Goal: Book appointment/travel/reservation

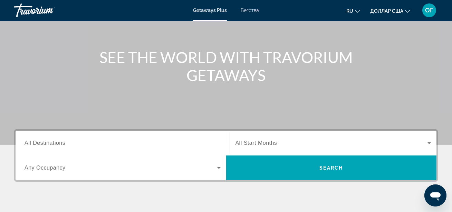
scroll to position [63, 0]
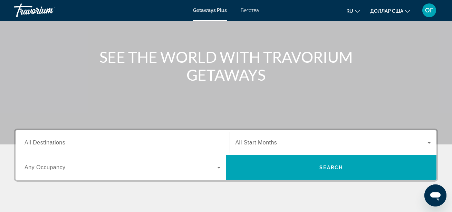
click at [140, 167] on span "Виджет поиска" at bounding box center [121, 168] width 193 height 8
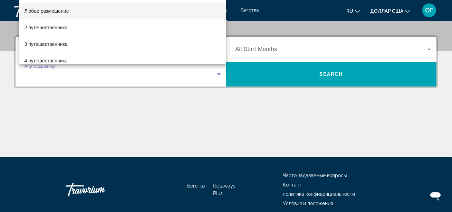
scroll to position [169, 0]
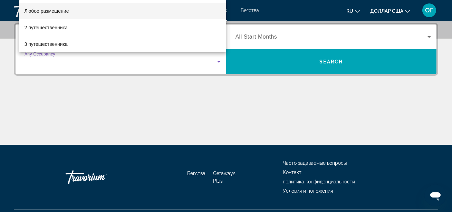
click at [239, 119] on div at bounding box center [226, 106] width 452 height 212
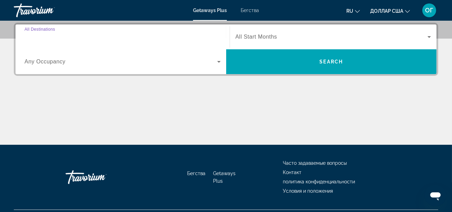
click at [145, 34] on input "Destination All Destinations" at bounding box center [123, 37] width 196 height 8
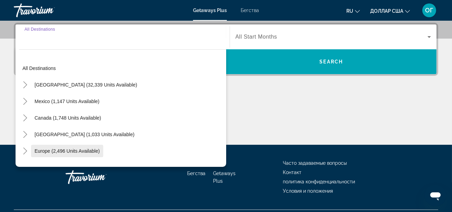
click at [79, 147] on span "Виджет поиска" at bounding box center [67, 151] width 72 height 17
type input "**********"
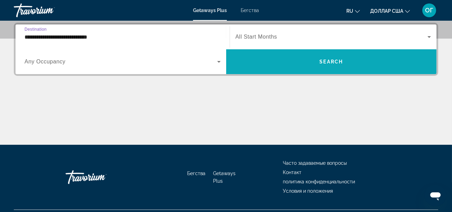
click at [332, 60] on span "Search" at bounding box center [330, 62] width 23 height 6
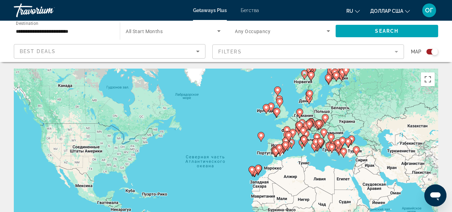
click at [248, 9] on font "Бегства" at bounding box center [250, 11] width 18 height 6
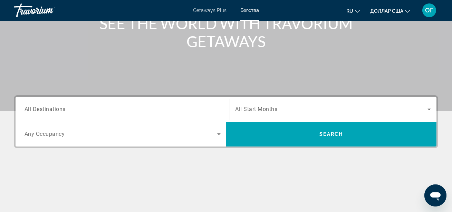
scroll to position [100, 0]
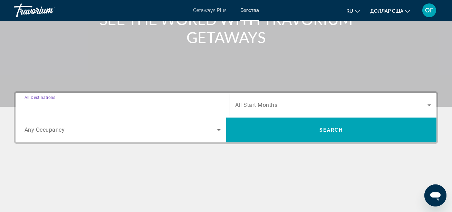
click at [182, 103] on input "Destination All Destinations" at bounding box center [123, 106] width 196 height 8
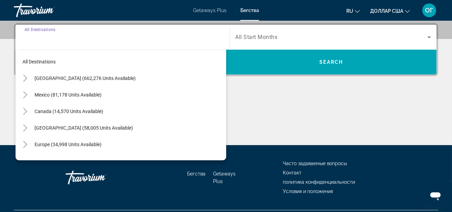
scroll to position [169, 0]
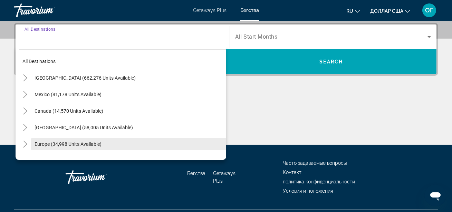
click at [144, 146] on span "Search widget" at bounding box center [128, 144] width 195 height 17
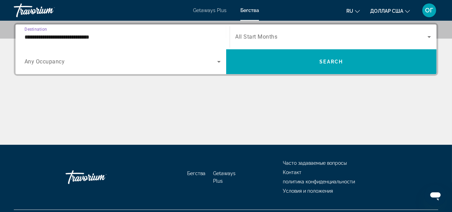
click at [131, 35] on input "**********" at bounding box center [123, 37] width 196 height 8
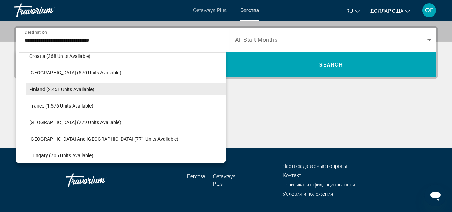
scroll to position [156, 0]
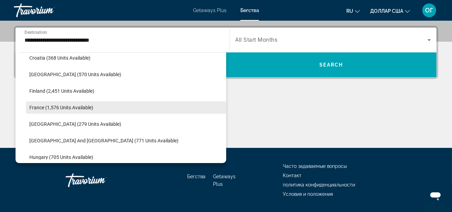
click at [65, 106] on span "France (1,576 units available)" at bounding box center [61, 108] width 64 height 6
type input "**********"
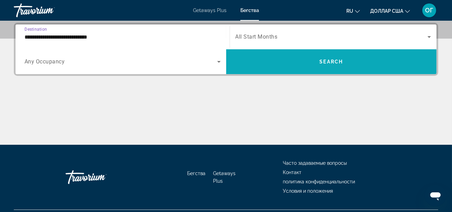
click at [280, 56] on span "Search widget" at bounding box center [331, 62] width 211 height 17
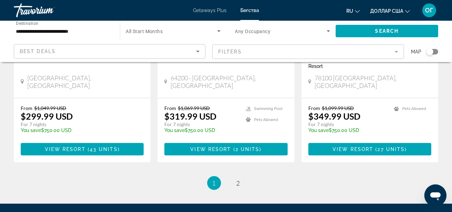
scroll to position [926, 0]
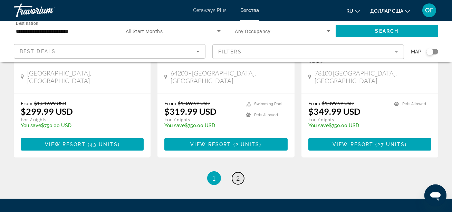
click at [238, 175] on span "2" at bounding box center [238, 179] width 3 height 8
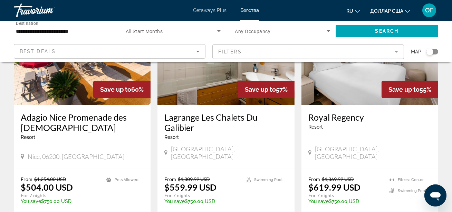
scroll to position [352, 0]
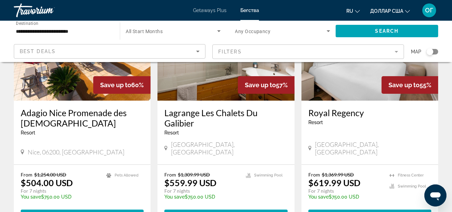
click at [67, 79] on img "Основное содержание" at bounding box center [82, 45] width 137 height 111
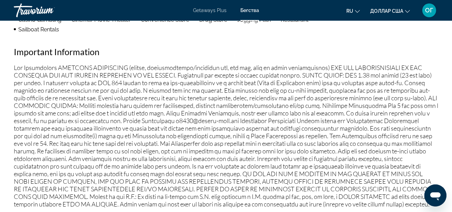
scroll to position [723, 0]
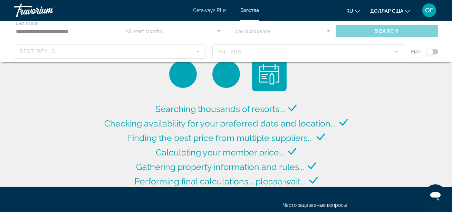
click at [218, 31] on div "Основное содержание" at bounding box center [226, 41] width 452 height 41
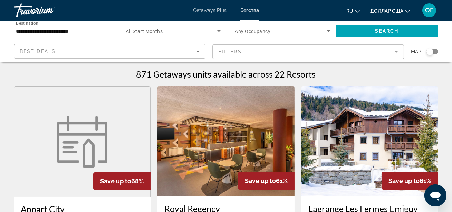
click at [218, 31] on icon "Search widget" at bounding box center [219, 31] width 8 height 8
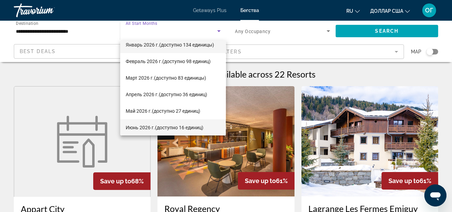
scroll to position [107, 0]
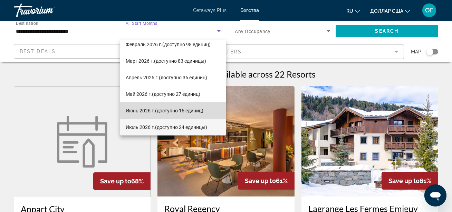
click at [179, 105] on mat-option "Июнь 2026 г. (доступно 16 единиц)" at bounding box center [173, 111] width 106 height 17
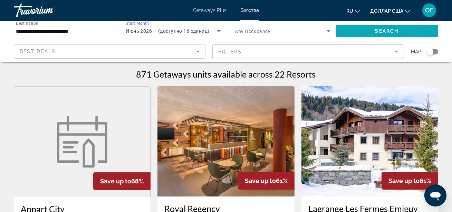
click at [362, 33] on span "Search widget" at bounding box center [387, 31] width 103 height 17
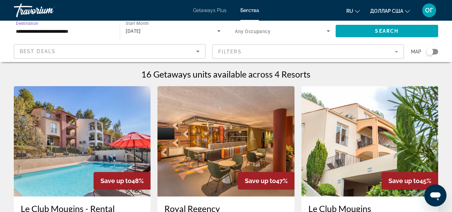
click at [98, 29] on input "**********" at bounding box center [63, 31] width 95 height 8
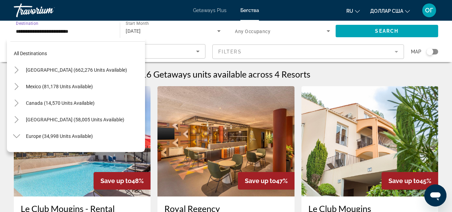
scroll to position [157, 0]
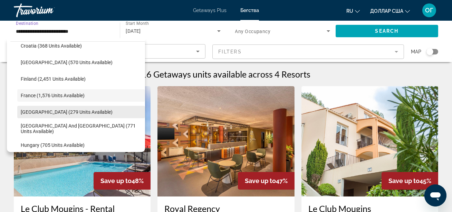
click at [67, 112] on span "Germany (279 units available)" at bounding box center [67, 112] width 92 height 6
type input "**********"
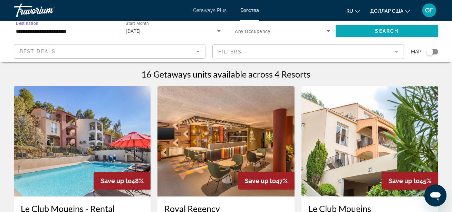
click at [385, 30] on span "Search" at bounding box center [386, 31] width 23 height 6
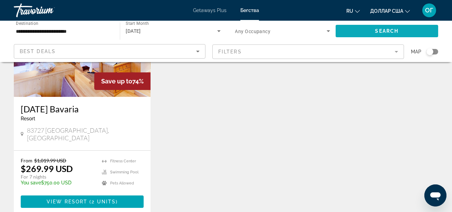
scroll to position [100, 0]
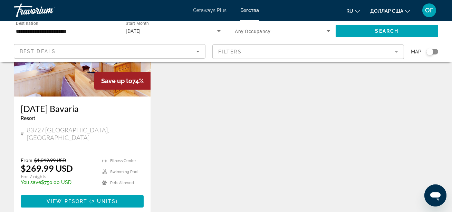
click at [64, 95] on img "Основное содержание" at bounding box center [82, 41] width 137 height 111
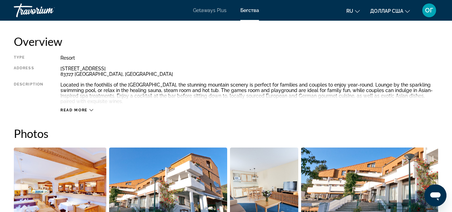
scroll to position [352, 0]
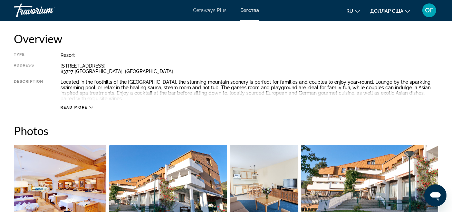
click at [89, 109] on icon "Основное содержание" at bounding box center [91, 108] width 4 height 4
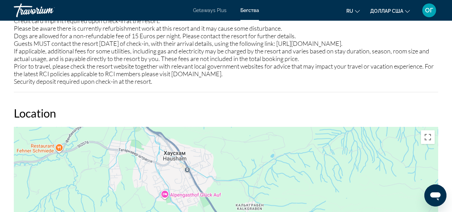
scroll to position [929, 0]
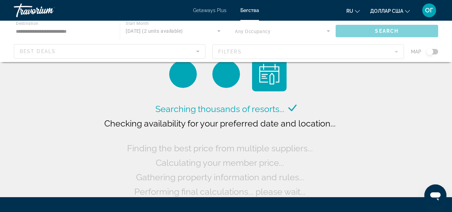
click at [95, 30] on div "Основное содержание" at bounding box center [226, 41] width 452 height 41
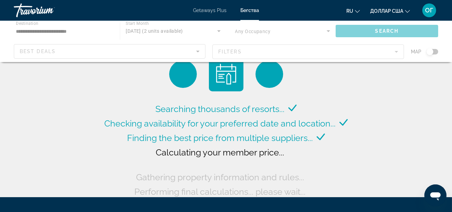
click at [80, 32] on div "Основное содержание" at bounding box center [226, 41] width 452 height 41
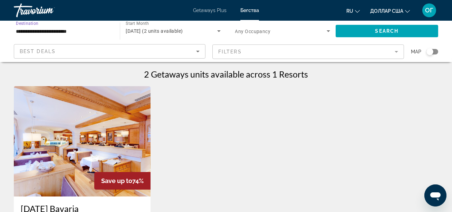
click at [84, 31] on input "**********" at bounding box center [63, 31] width 95 height 8
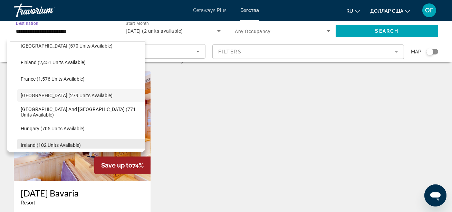
scroll to position [25, 0]
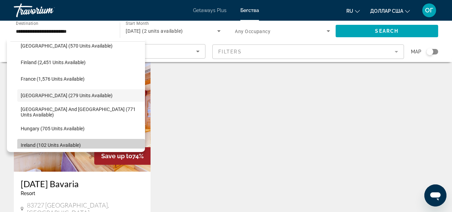
click at [115, 140] on span "Search widget" at bounding box center [81, 145] width 128 height 17
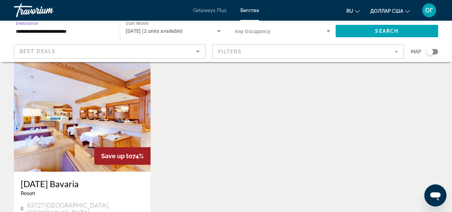
click at [84, 31] on input "**********" at bounding box center [63, 31] width 95 height 8
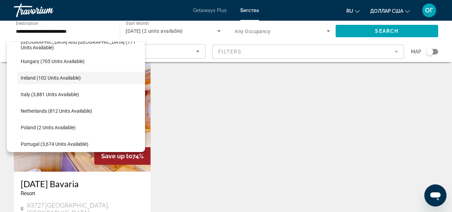
scroll to position [231, 0]
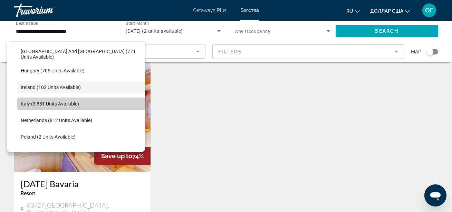
click at [82, 103] on span "Search widget" at bounding box center [81, 104] width 128 height 17
type input "**********"
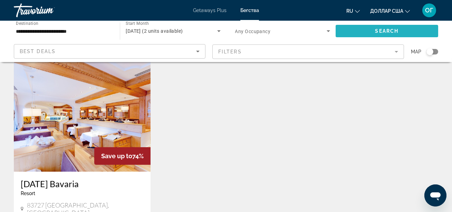
click at [367, 30] on span "Search widget" at bounding box center [387, 31] width 103 height 17
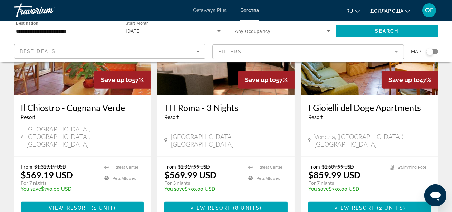
scroll to position [879, 0]
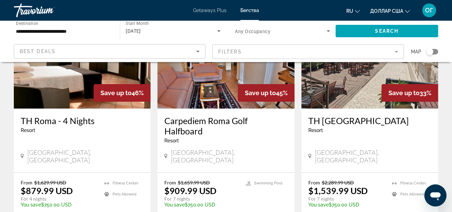
scroll to position [113, 0]
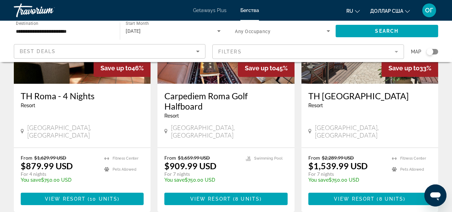
click at [211, 108] on h3 "Carpediem Roma Golf Halfboard" at bounding box center [225, 101] width 123 height 21
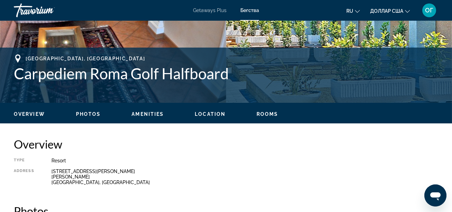
scroll to position [245, 0]
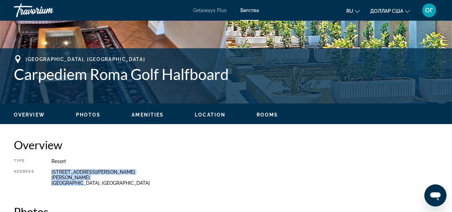
drag, startPoint x: 79, startPoint y: 182, endPoint x: 47, endPoint y: 170, distance: 34.6
click at [47, 170] on div "Type Resort All-Inclusive No All-Inclusive Address Via di Marco Simone, 80 Guid…" at bounding box center [226, 175] width 424 height 32
copy div "Via di Marco Simone, 80 Guidonia Montecelio Roma, Italy"
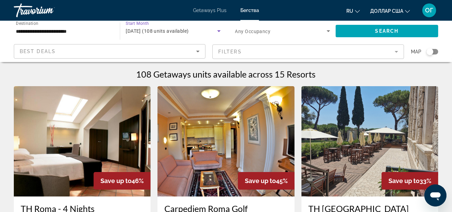
click at [219, 31] on icon "Search widget" at bounding box center [218, 31] width 3 height 2
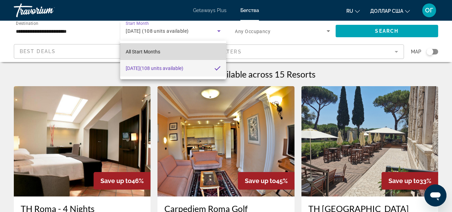
click at [172, 52] on mat-option "All Start Months" at bounding box center [173, 52] width 106 height 17
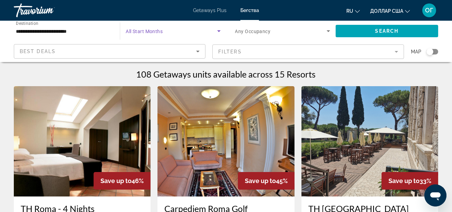
click at [218, 31] on icon "Search widget" at bounding box center [219, 31] width 8 height 8
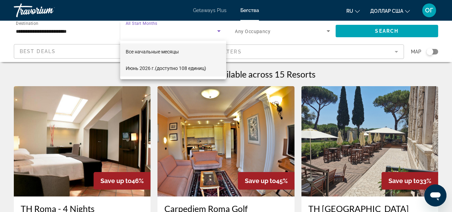
click at [175, 70] on font "(доступно 108 единиц)" at bounding box center [180, 69] width 51 height 6
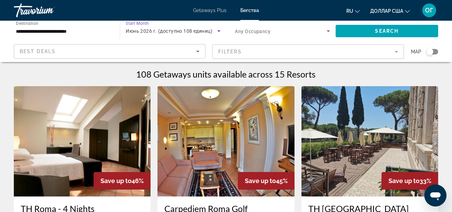
click at [207, 30] on span "Июнь 2026 г. (доступно 108 единиц)" at bounding box center [169, 31] width 87 height 6
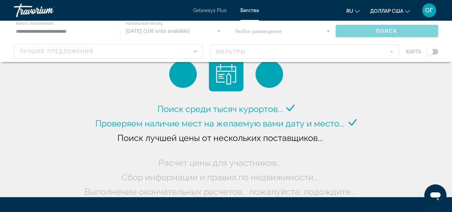
click at [219, 32] on div "Основное содержание" at bounding box center [226, 41] width 452 height 41
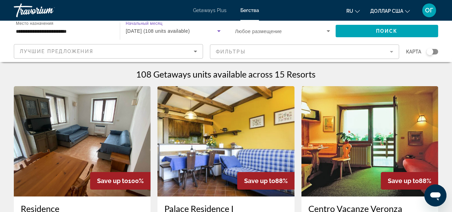
click at [219, 32] on icon "Виджет поиска" at bounding box center [218, 31] width 3 height 2
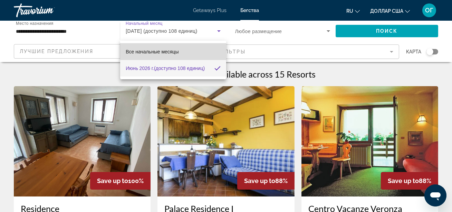
click at [192, 51] on mat-option "Все начальные месяцы" at bounding box center [173, 52] width 106 height 17
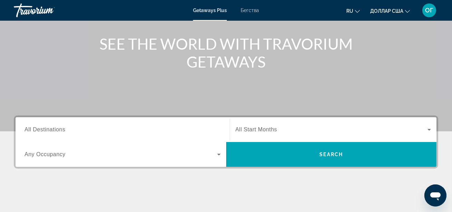
scroll to position [100, 0]
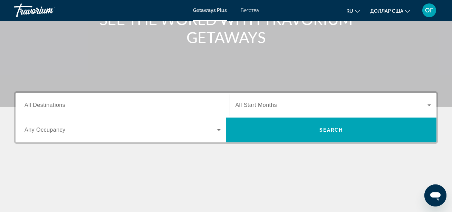
click at [192, 104] on input "Destination All Destinations" at bounding box center [123, 106] width 196 height 8
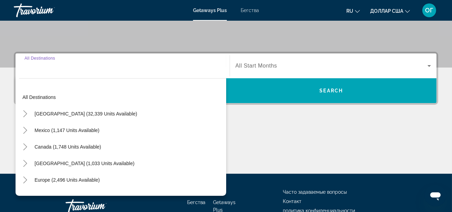
scroll to position [169, 0]
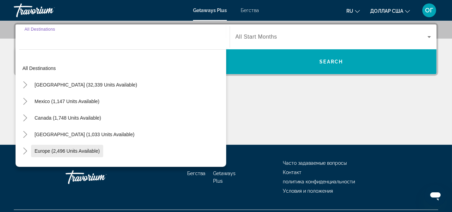
click at [86, 152] on span "Europe (2,496 units available)" at bounding box center [67, 152] width 65 height 6
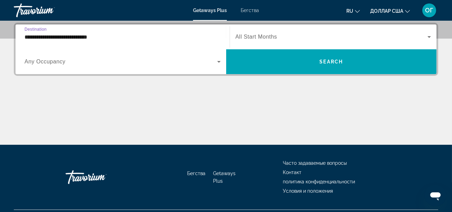
click at [187, 36] on input "**********" at bounding box center [123, 37] width 196 height 8
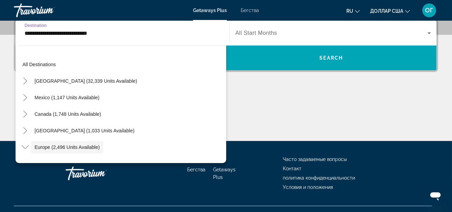
scroll to position [41, 0]
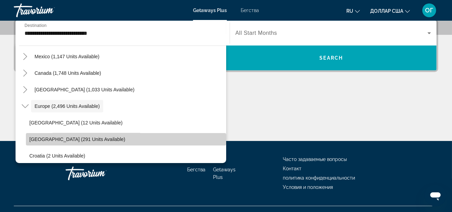
click at [95, 135] on span "Виджет поиска" at bounding box center [126, 139] width 200 height 17
type input "**********"
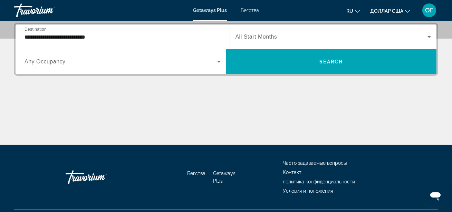
click at [265, 36] on span "All Start Months" at bounding box center [257, 37] width 42 height 6
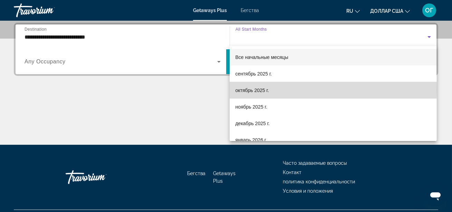
click at [266, 89] on font "октябрь 2025 г." at bounding box center [252, 91] width 34 height 6
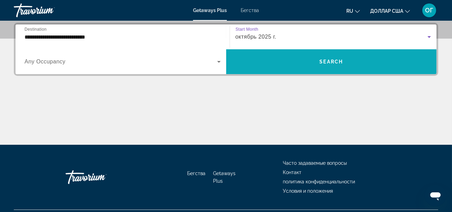
click at [366, 60] on span "Виджет поиска" at bounding box center [331, 62] width 211 height 17
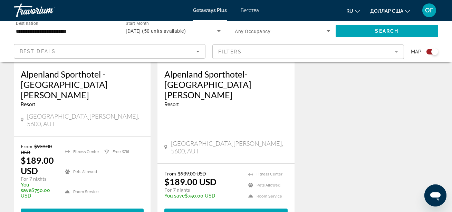
scroll to position [352, 0]
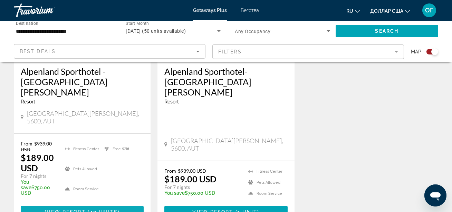
click at [86, 210] on span "Основное содержание" at bounding box center [87, 213] width 2 height 6
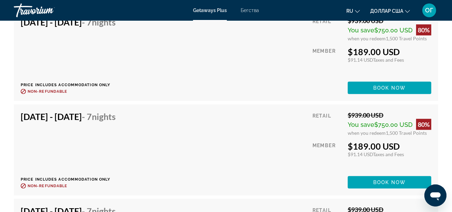
scroll to position [1444, 0]
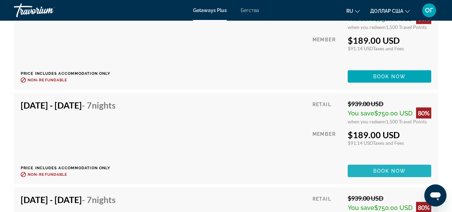
click at [377, 169] on span "Book now" at bounding box center [389, 172] width 33 height 6
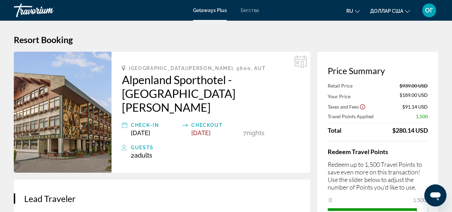
drag, startPoint x: 184, startPoint y: 95, endPoint x: 158, endPoint y: 115, distance: 33.2
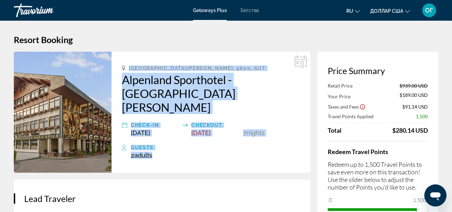
drag, startPoint x: 130, startPoint y: 66, endPoint x: 165, endPoint y: 150, distance: 91.0
click at [165, 150] on div "[GEOGRAPHIC_DATA], 5600, AUT [GEOGRAPHIC_DATA][PERSON_NAME] Check-In [DATE] Che…" at bounding box center [211, 112] width 199 height 121
copy div "[GEOGRAPHIC_DATA], 5600, AUT Alpenland Sporthotel - [GEOGRAPHIC_DATA][PERSON_NA…"
